Goal: Complete application form

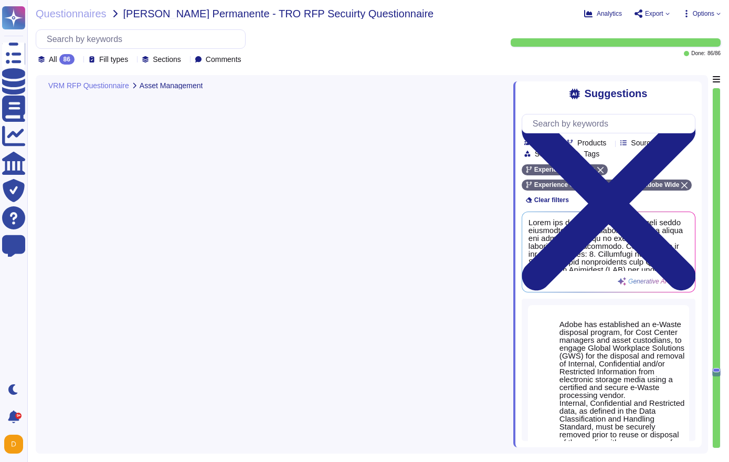
type textarea "Yes, Adobe has established an asset management process that supports the lifecy…"
type textarea "Adobe has established a comprehensive media sanitization and disposal policy to…"
type textarea "Yes, Adobe has a documented Business Continuity Plan (BCP) that is periodically…"
type textarea "Yes, Adobe has a documented Disaster Recovery Plan (DRP) that is applicable to …"
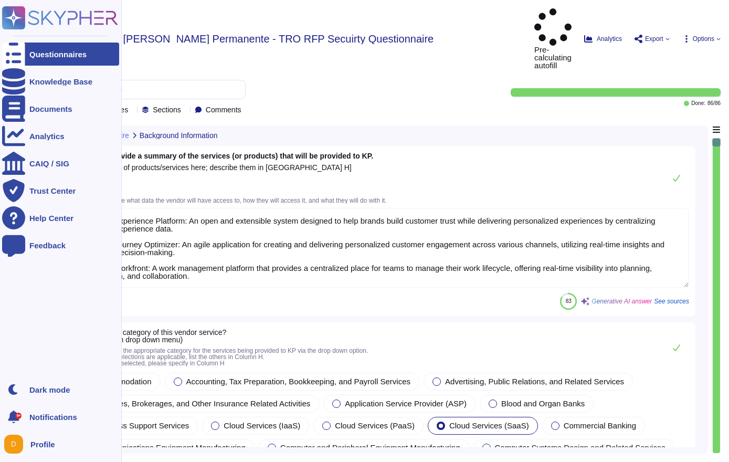
type textarea "1) Adobe Experience Platform: An open and extensible system designed to help br…"
type textarea "Adobe Inc."
click at [15, 76] on div at bounding box center [13, 81] width 23 height 23
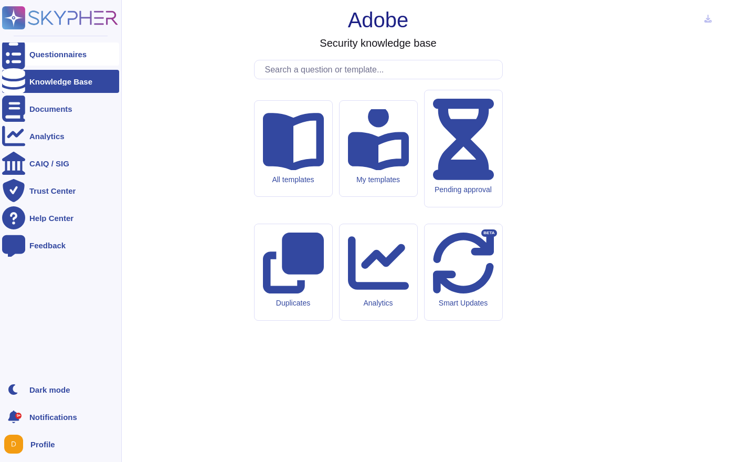
click at [14, 51] on icon at bounding box center [13, 54] width 23 height 31
